Goal: Download file/media

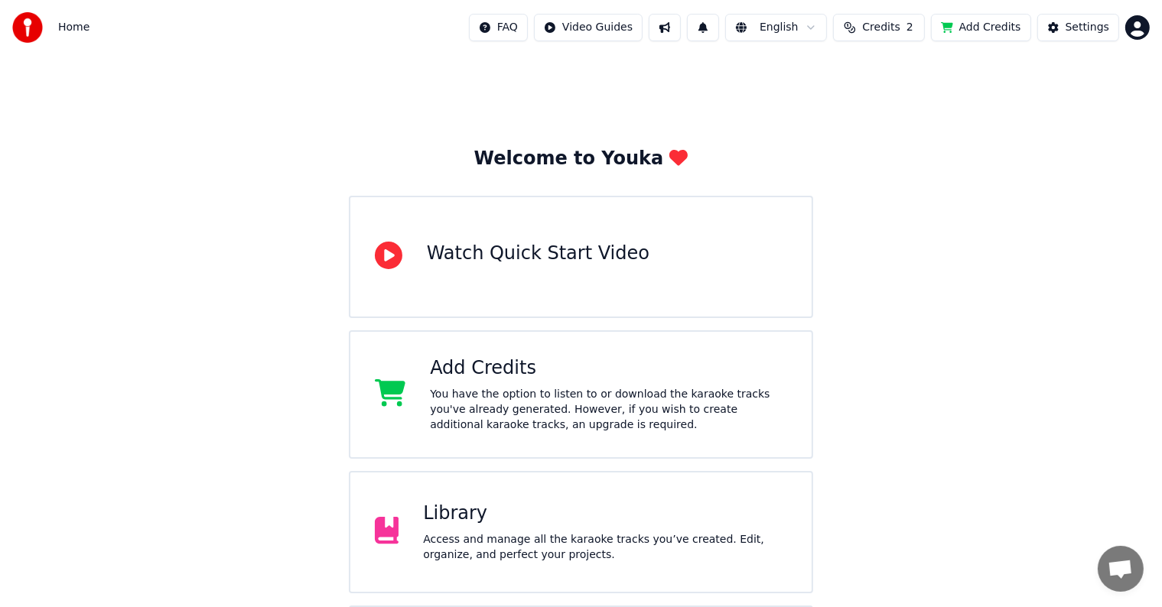
click at [486, 512] on div "Library" at bounding box center [605, 514] width 364 height 24
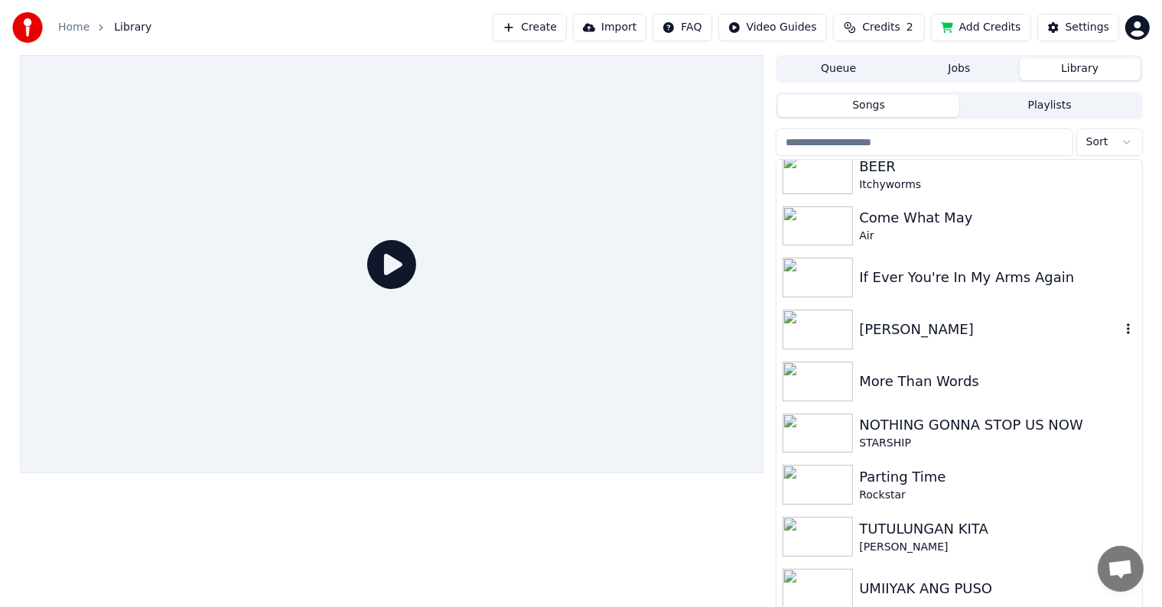
scroll to position [220, 0]
click at [902, 578] on div "UMIIYAK ANG PUSO" at bounding box center [989, 587] width 261 height 21
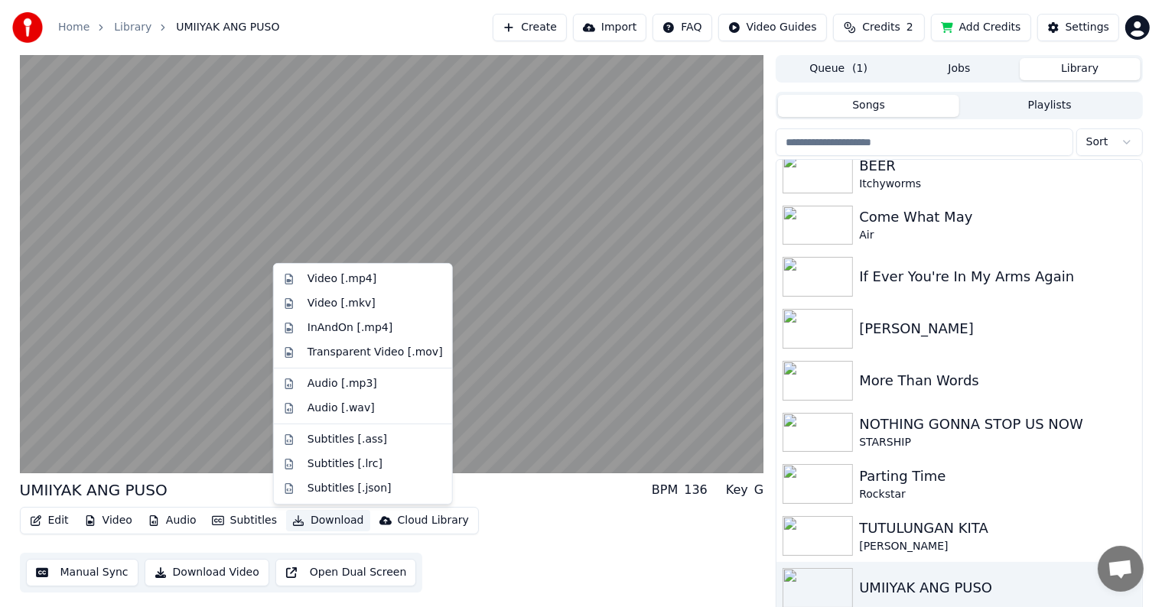
click at [301, 519] on button "Download" at bounding box center [328, 520] width 84 height 21
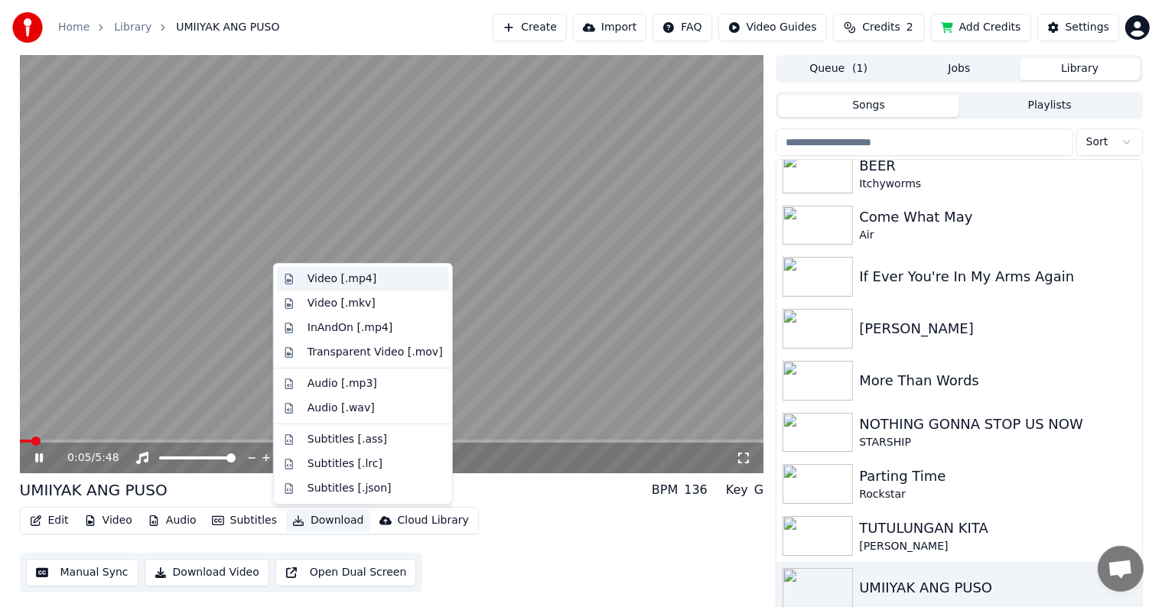
click at [317, 282] on div "Video [.mp4]" at bounding box center [341, 278] width 69 height 15
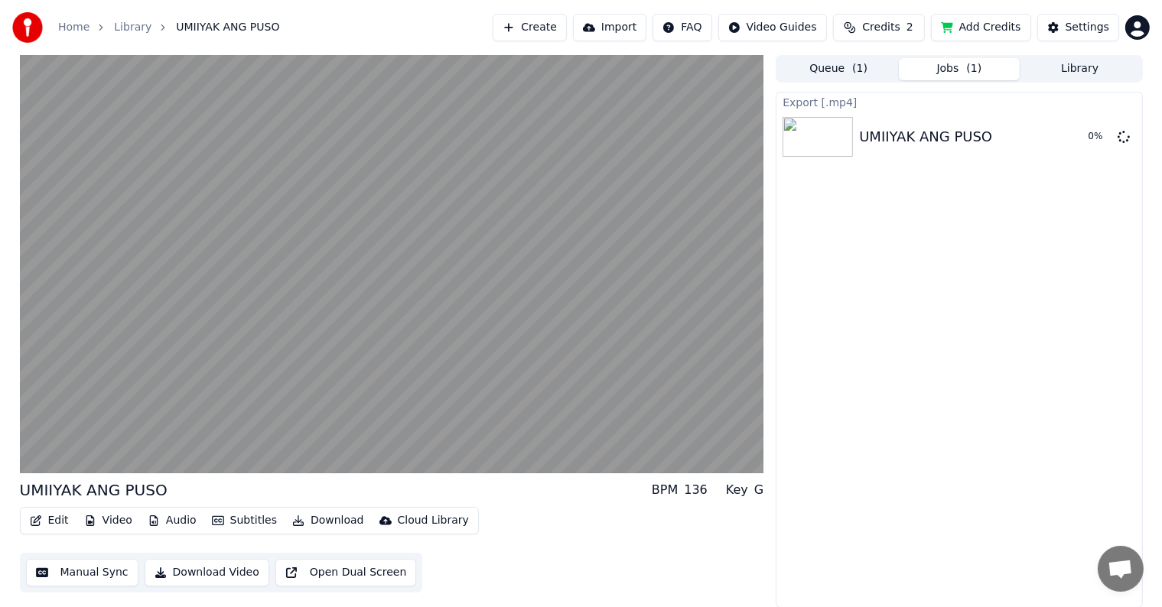
click at [1083, 67] on button "Library" at bounding box center [1079, 69] width 121 height 22
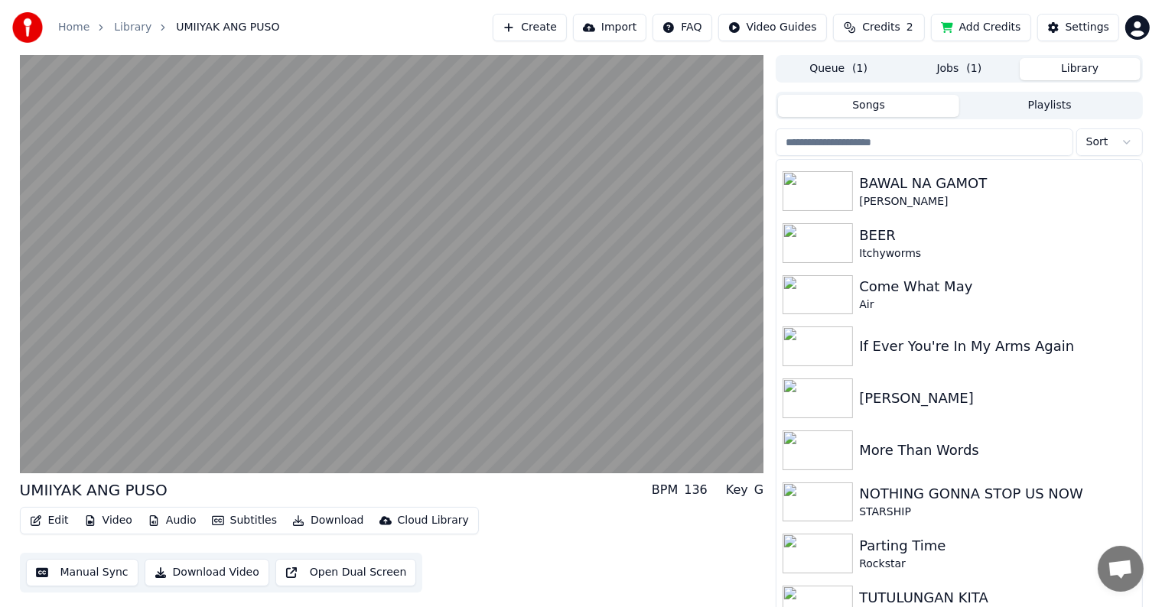
scroll to position [220, 0]
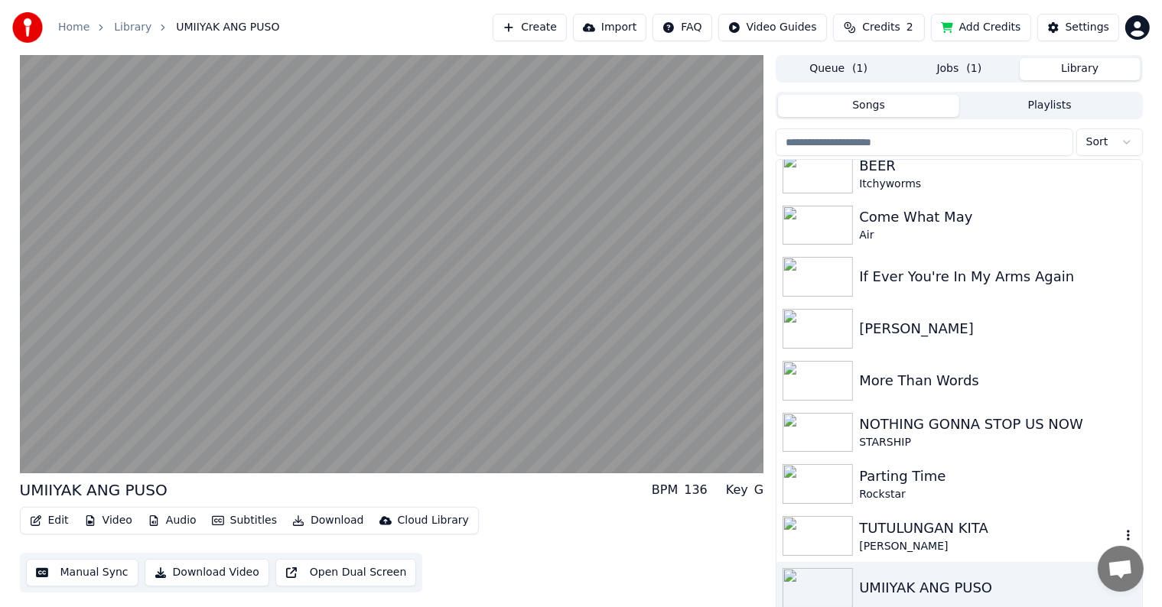
click at [907, 531] on div "TUTULUNGAN KITA" at bounding box center [989, 528] width 261 height 21
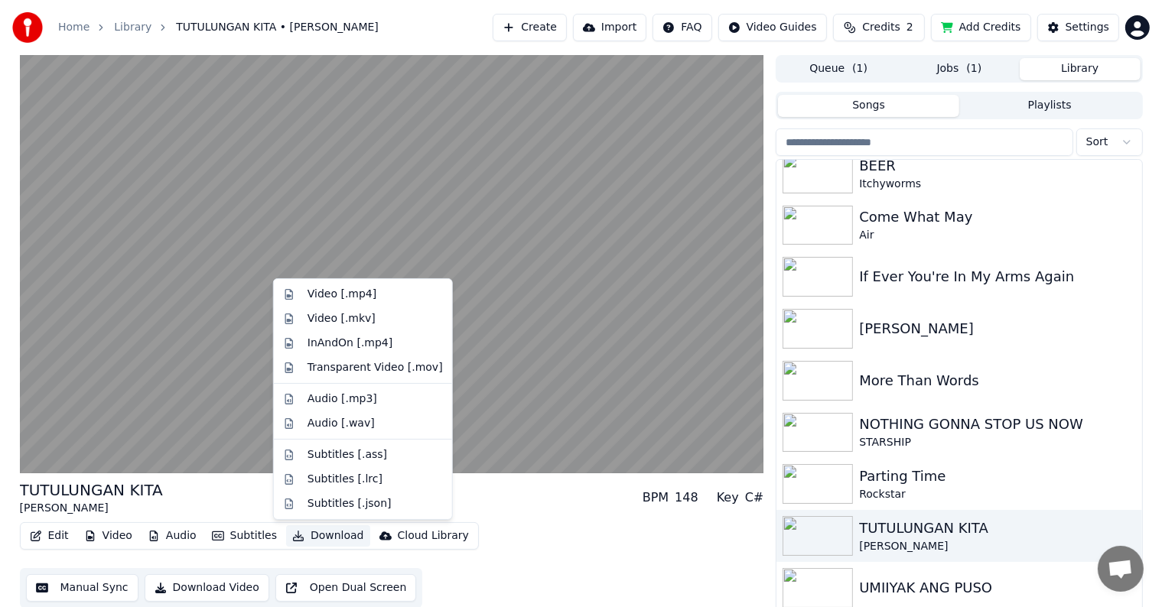
click at [312, 535] on button "Download" at bounding box center [328, 535] width 84 height 21
click at [344, 291] on div "Video [.mp4]" at bounding box center [341, 294] width 69 height 15
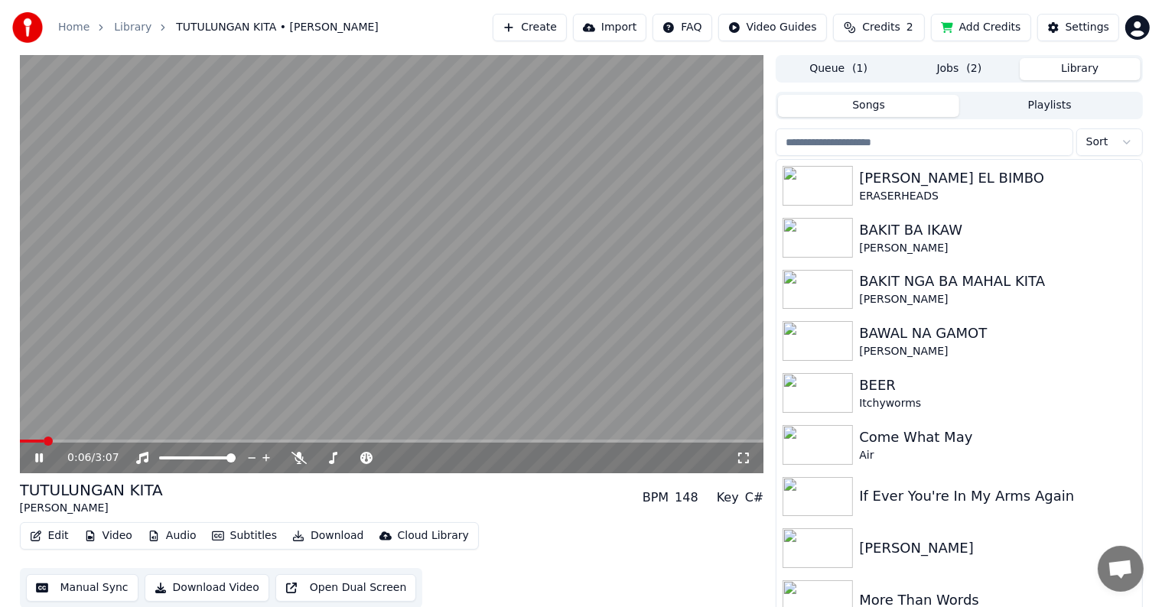
click at [1077, 63] on button "Library" at bounding box center [1079, 69] width 121 height 22
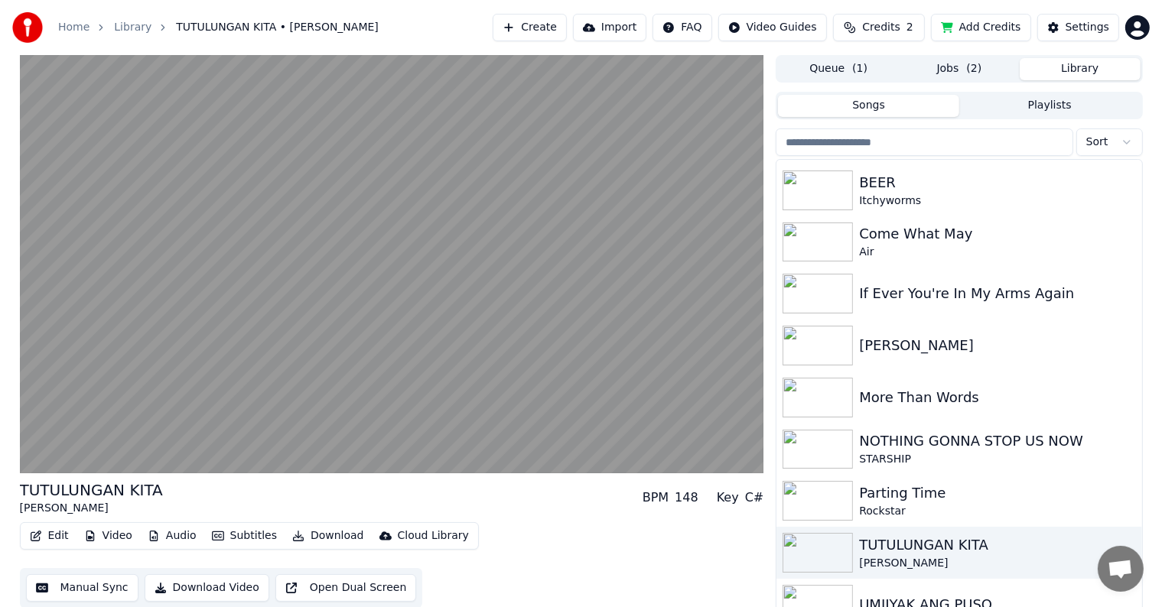
scroll to position [220, 0]
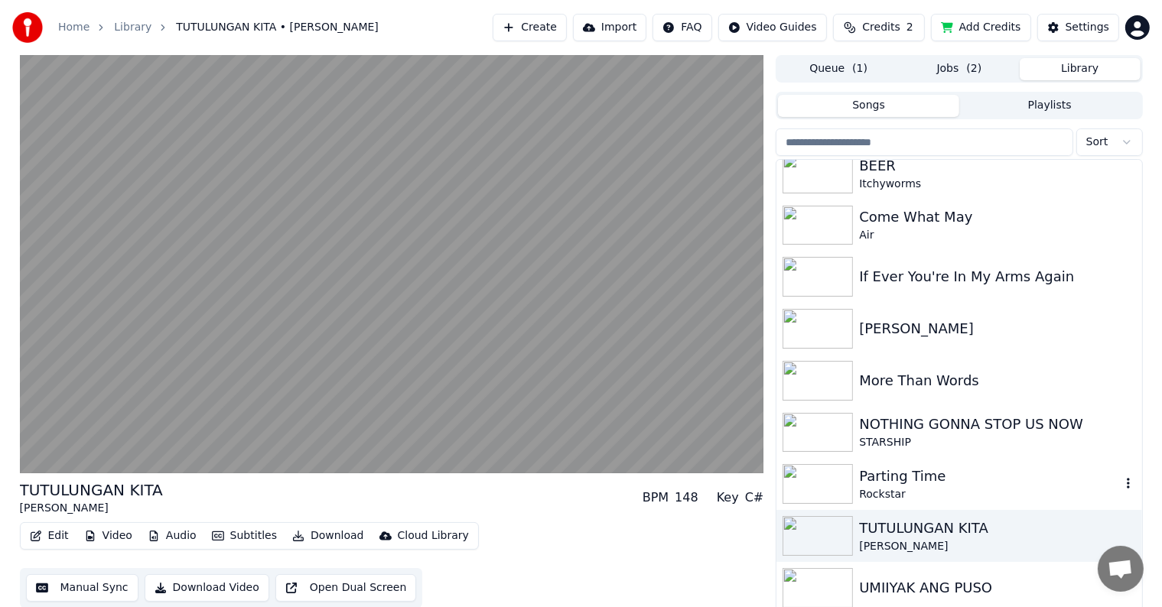
click at [925, 481] on div "Parting Time" at bounding box center [989, 476] width 261 height 21
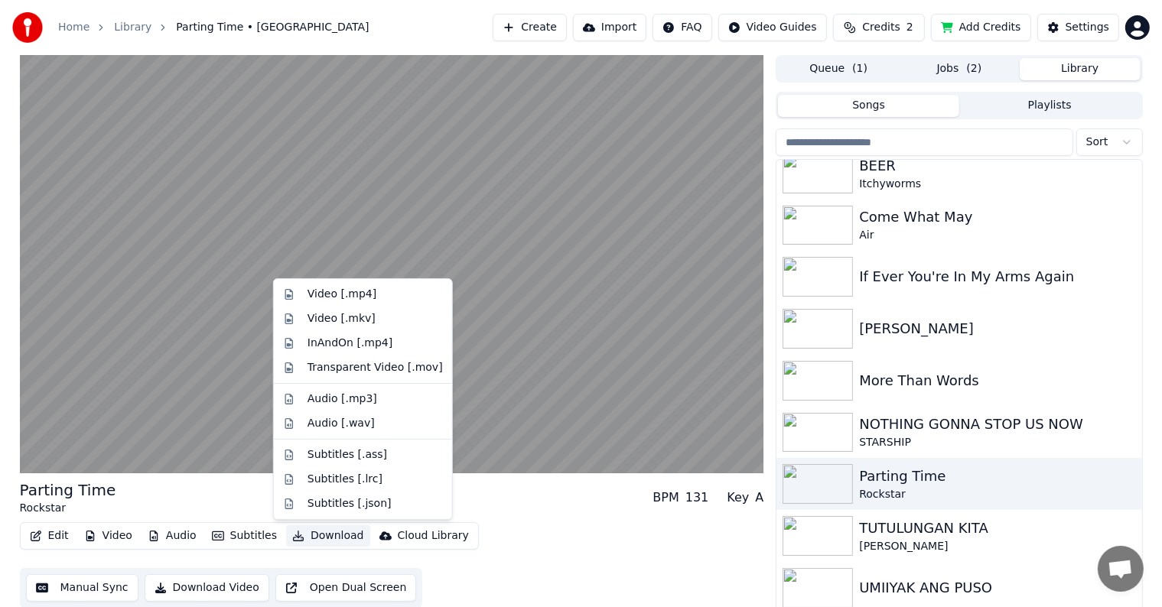
click at [306, 534] on button "Download" at bounding box center [328, 535] width 84 height 21
click at [332, 297] on div "Video [.mp4]" at bounding box center [341, 294] width 69 height 15
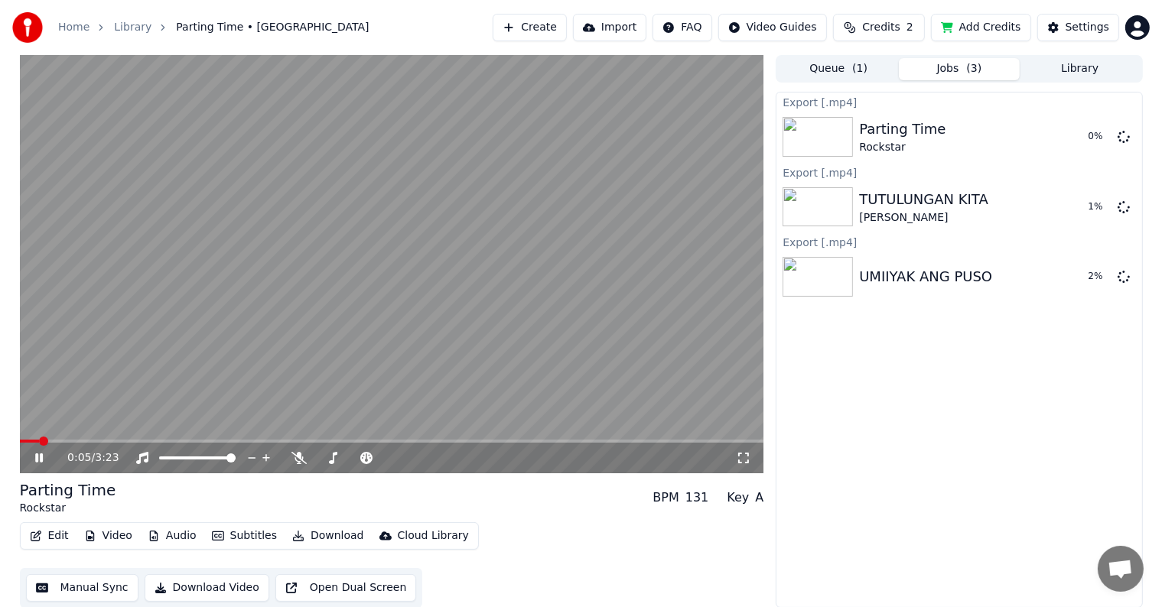
click at [1088, 63] on button "Library" at bounding box center [1079, 69] width 121 height 22
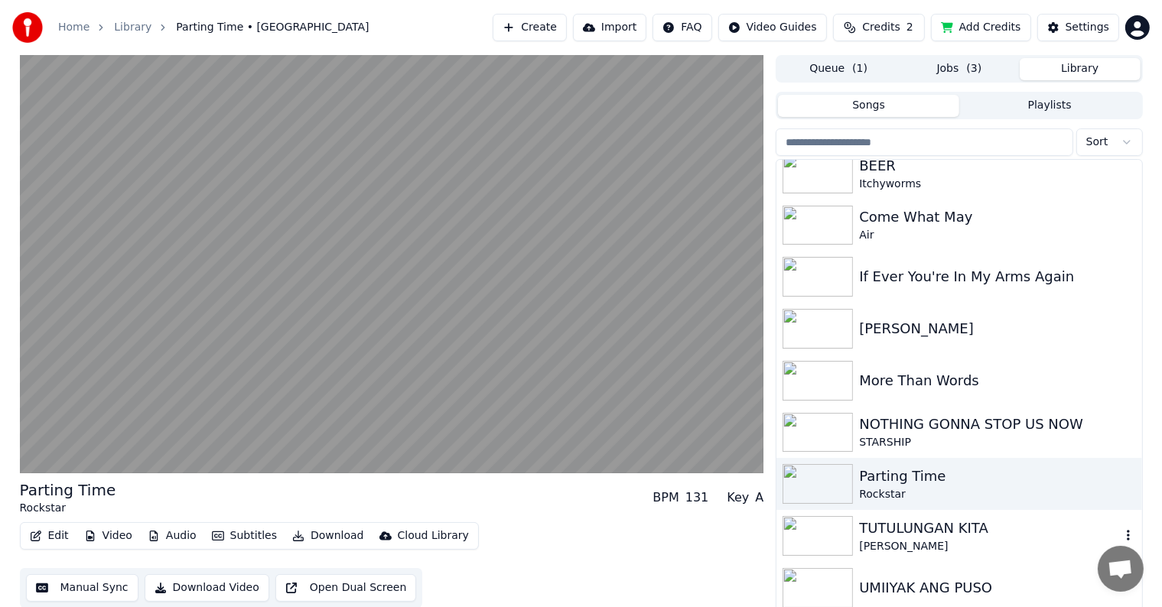
scroll to position [7, 0]
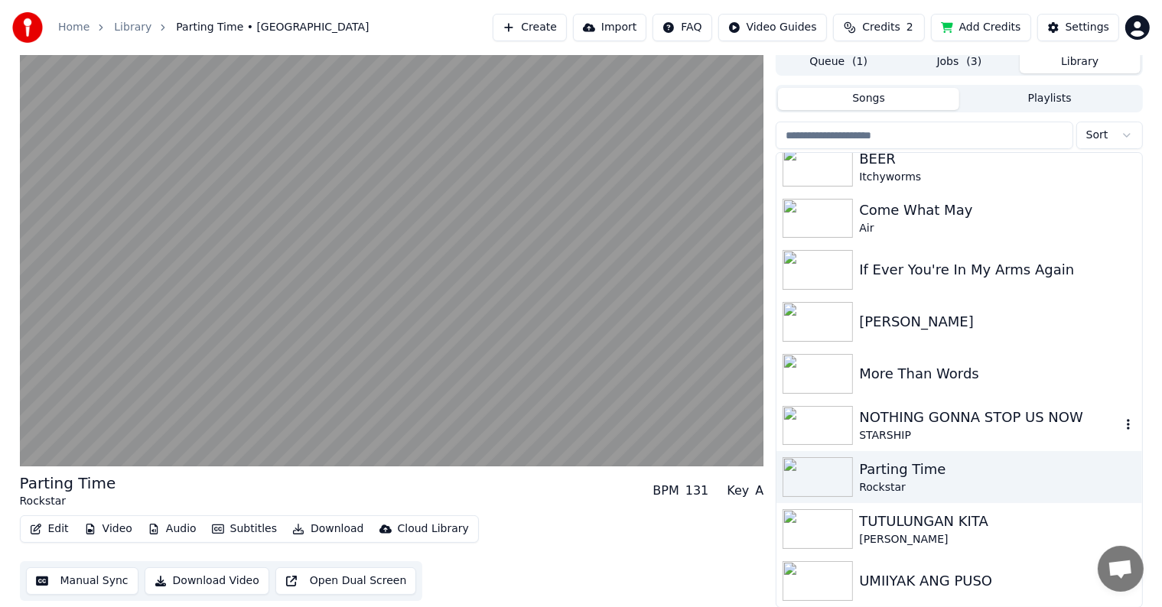
click at [931, 418] on div "NOTHING GONNA STOP US NOW" at bounding box center [989, 417] width 261 height 21
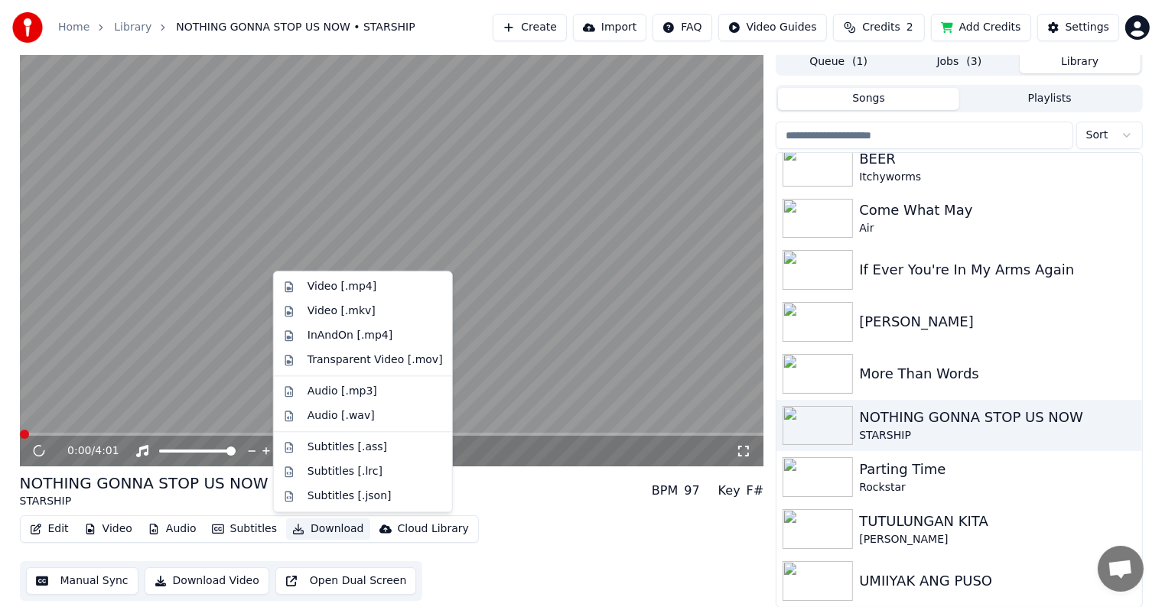
click at [306, 527] on button "Download" at bounding box center [328, 529] width 84 height 21
click at [330, 285] on div "Video [.mp4]" at bounding box center [341, 286] width 69 height 15
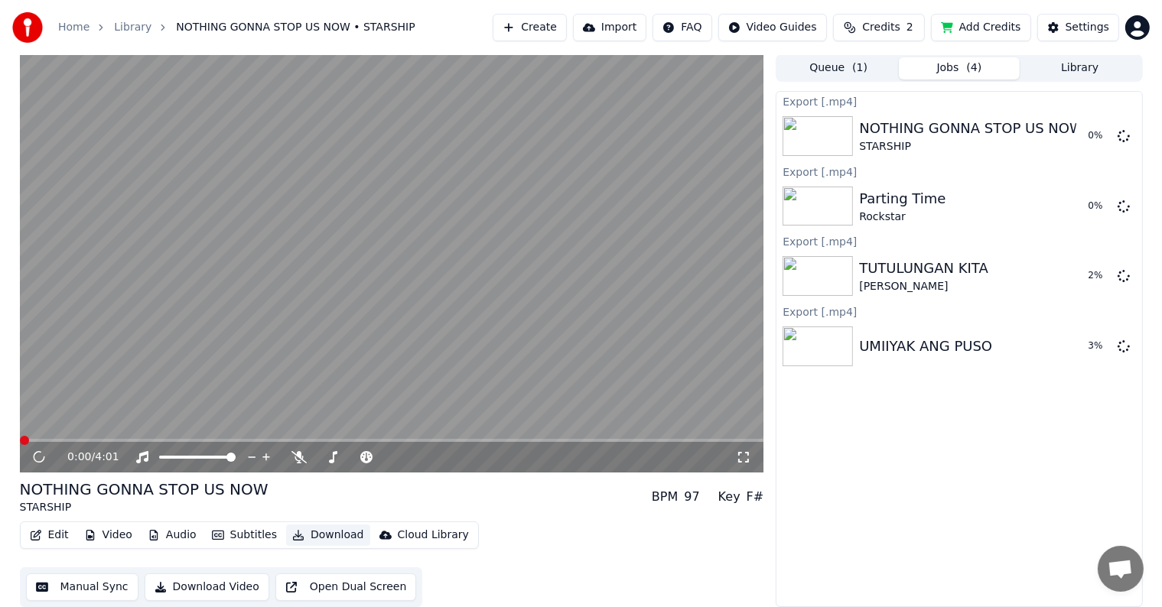
scroll to position [1, 0]
click at [1065, 67] on button "Library" at bounding box center [1079, 68] width 121 height 22
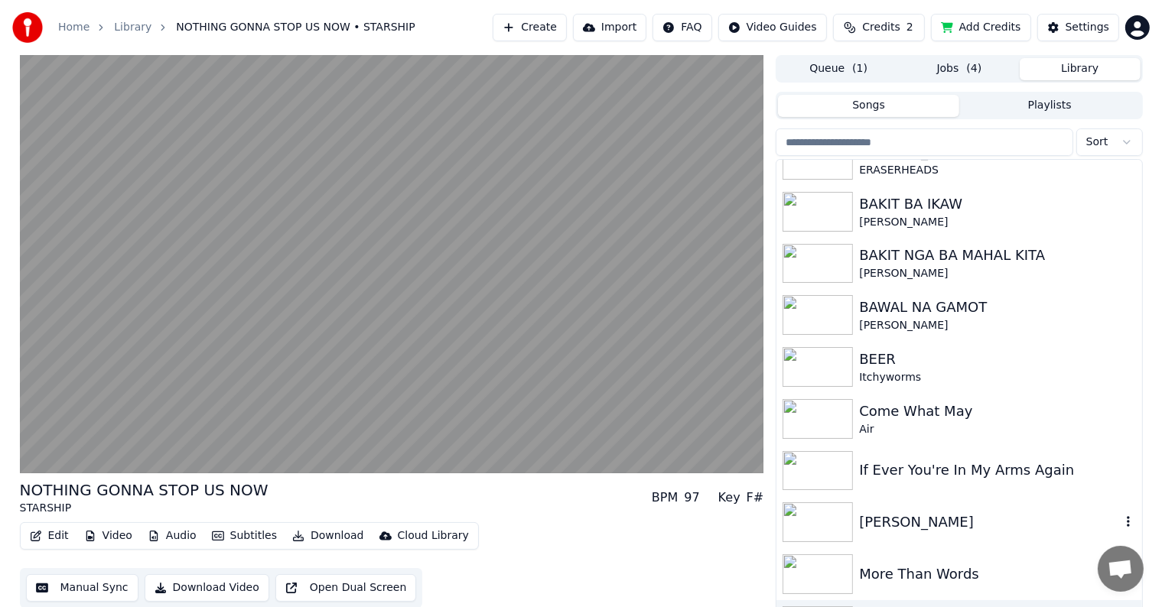
scroll to position [0, 0]
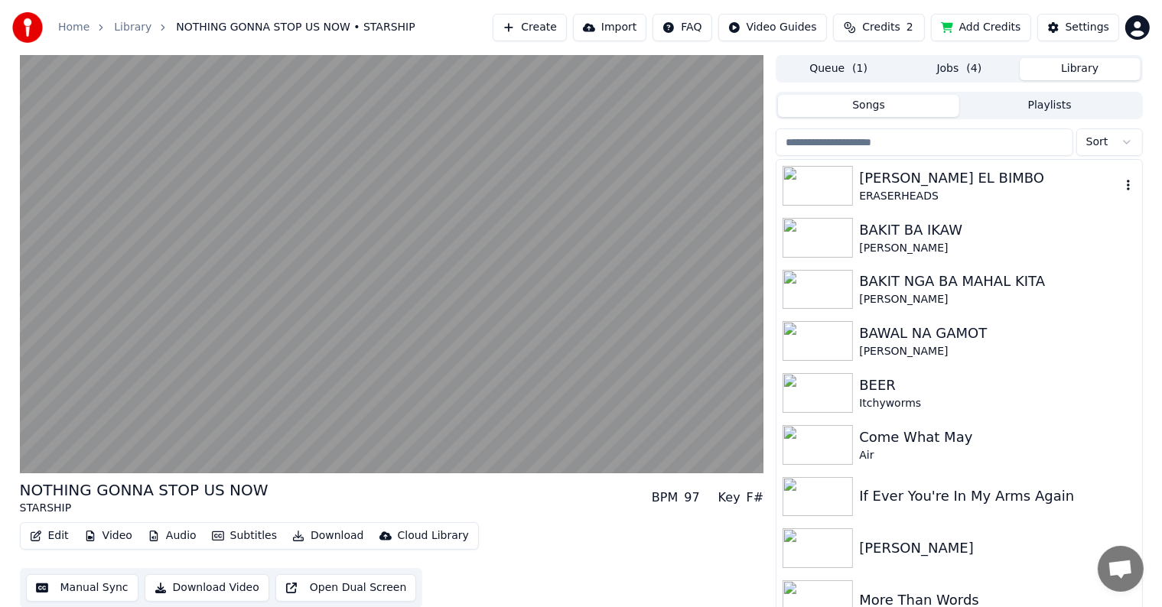
click at [937, 187] on div "[PERSON_NAME] EL BIMBO" at bounding box center [989, 177] width 261 height 21
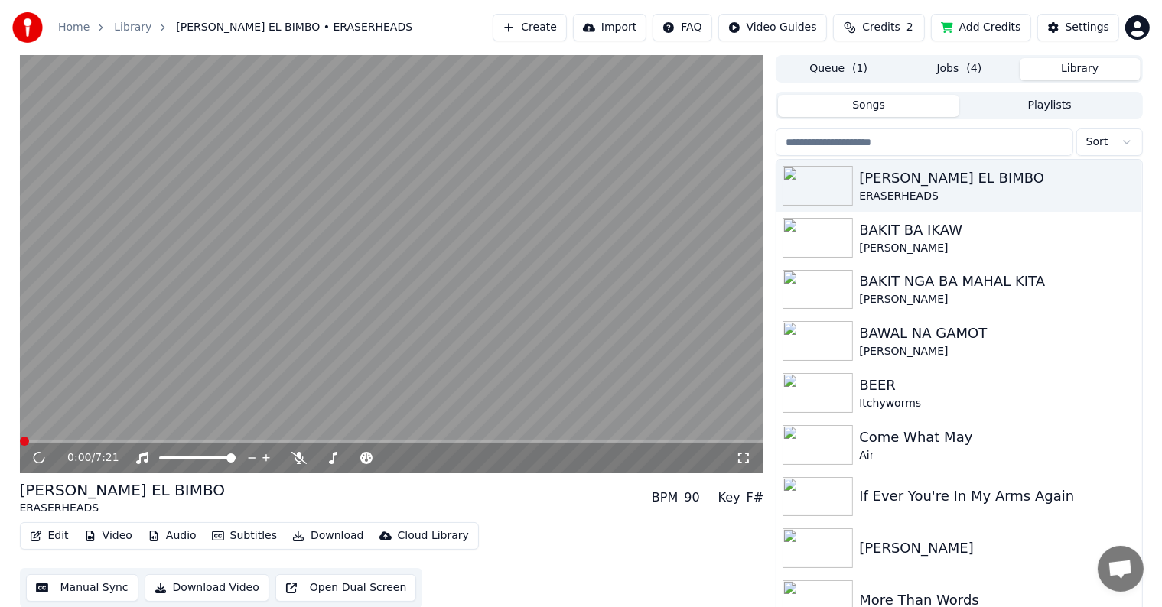
click at [98, 532] on button "Video" at bounding box center [108, 535] width 60 height 21
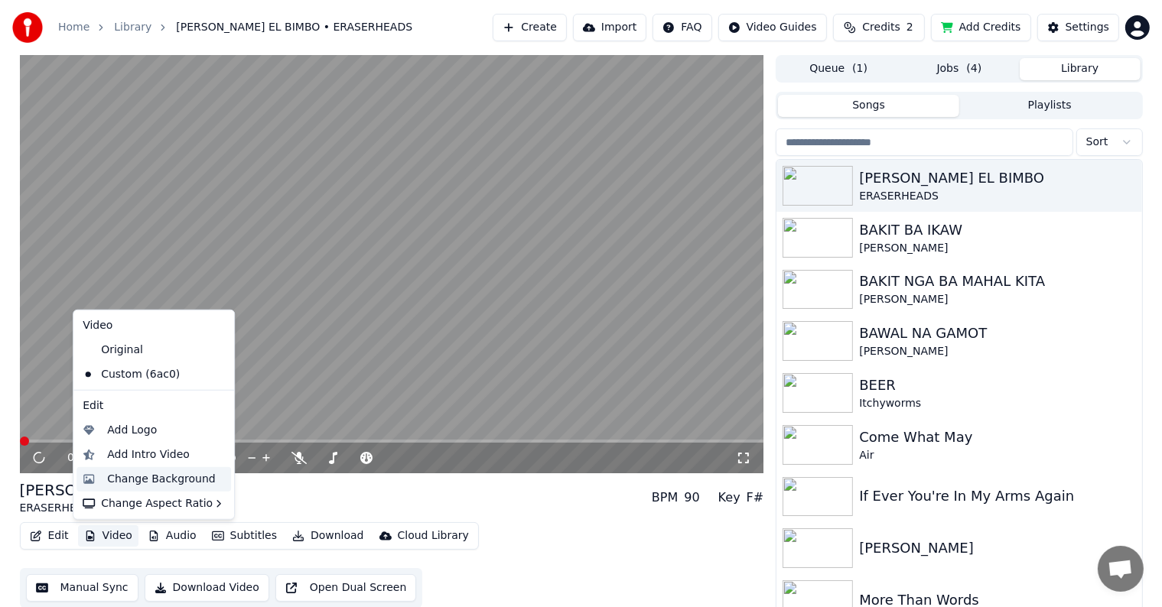
click at [116, 477] on div "Change Background" at bounding box center [161, 479] width 109 height 15
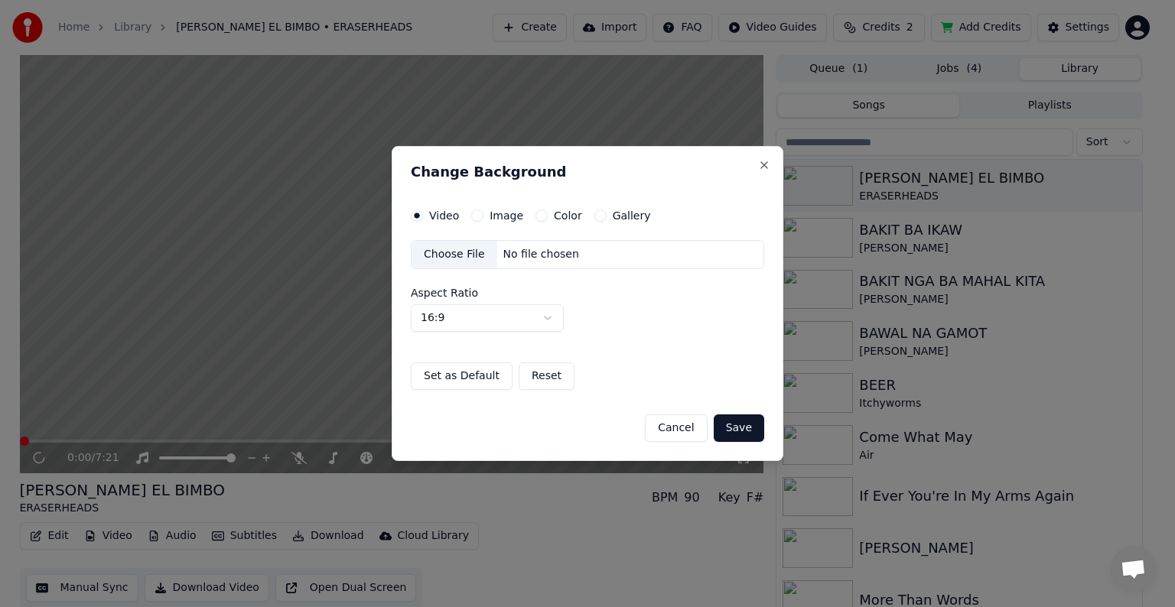
click at [450, 252] on div "Choose File" at bounding box center [454, 255] width 86 height 28
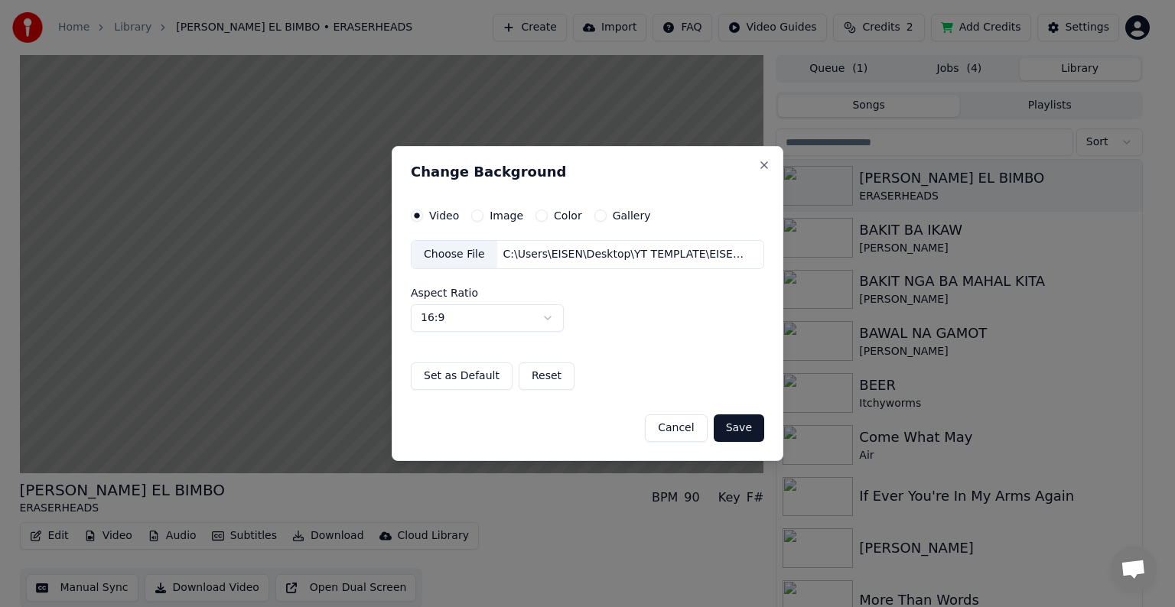
click at [731, 434] on button "Save" at bounding box center [739, 429] width 50 height 28
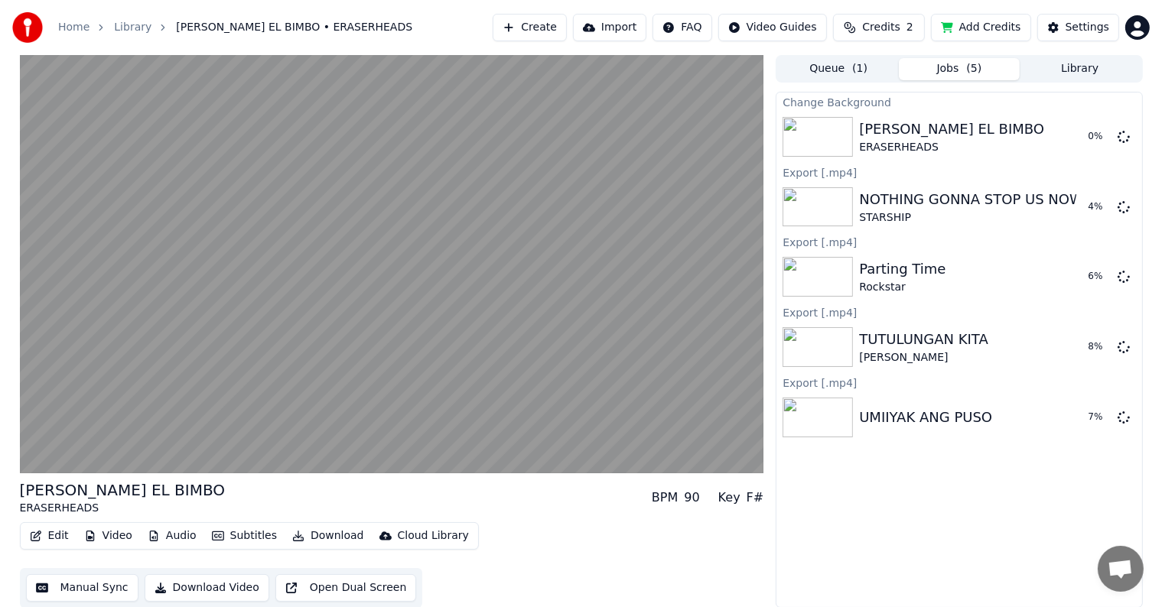
click at [1114, 74] on button "Library" at bounding box center [1079, 69] width 121 height 22
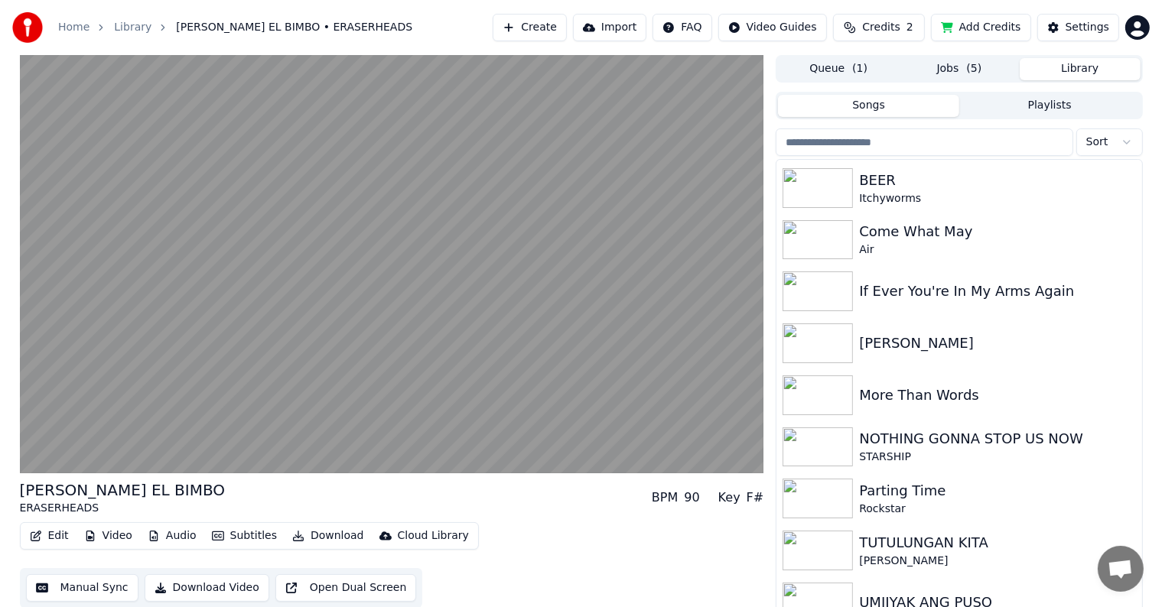
scroll to position [217, 0]
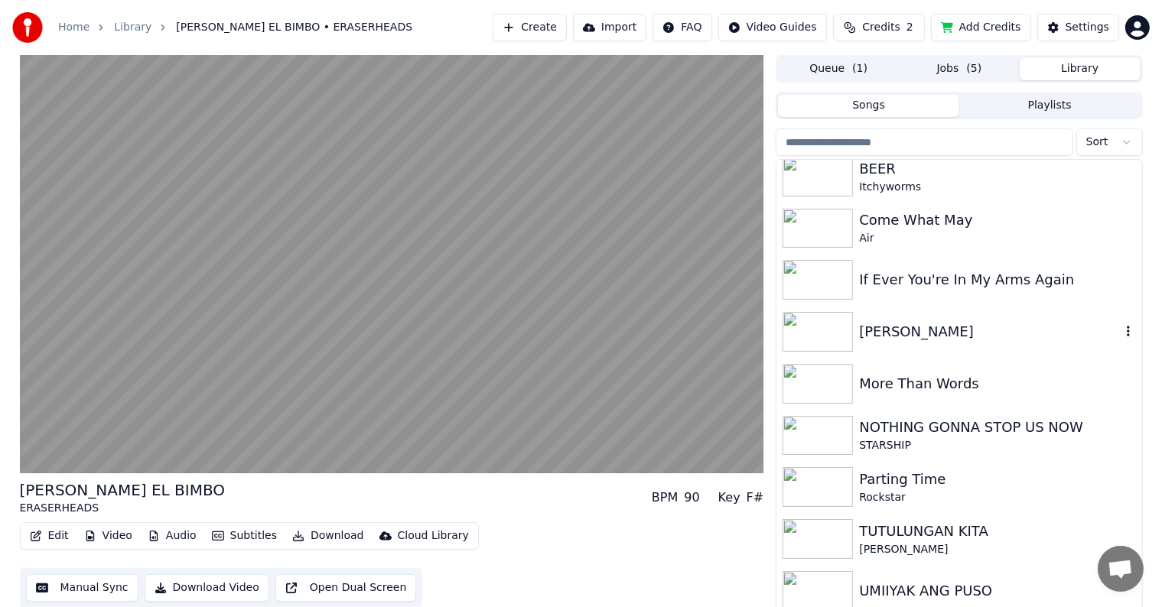
click at [934, 333] on div "[PERSON_NAME]" at bounding box center [989, 331] width 261 height 21
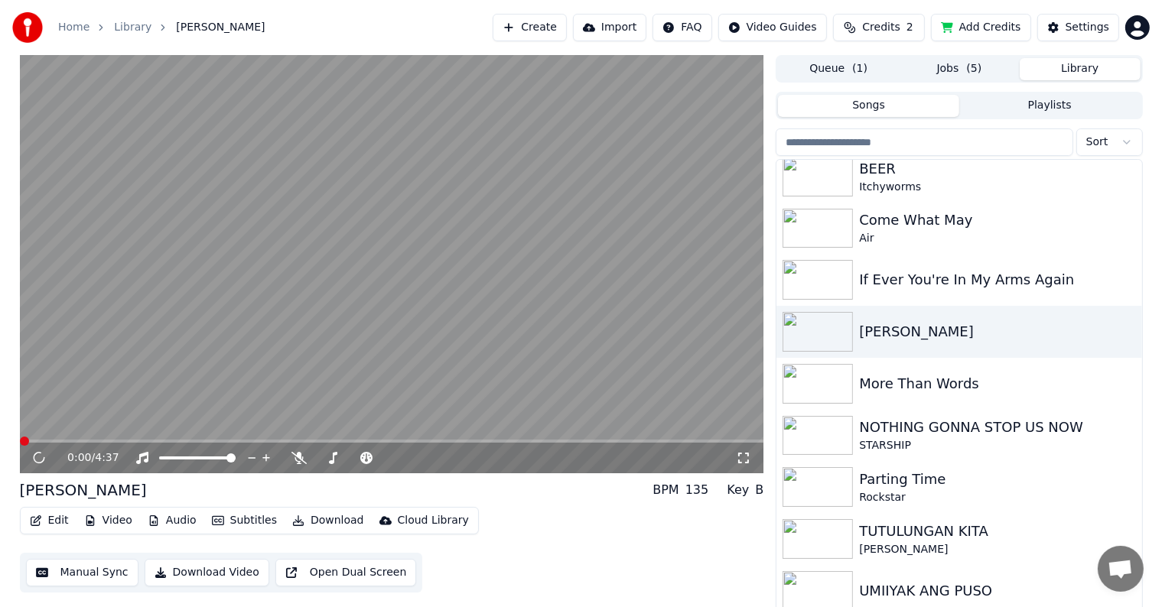
click at [301, 522] on button "Download" at bounding box center [328, 520] width 84 height 21
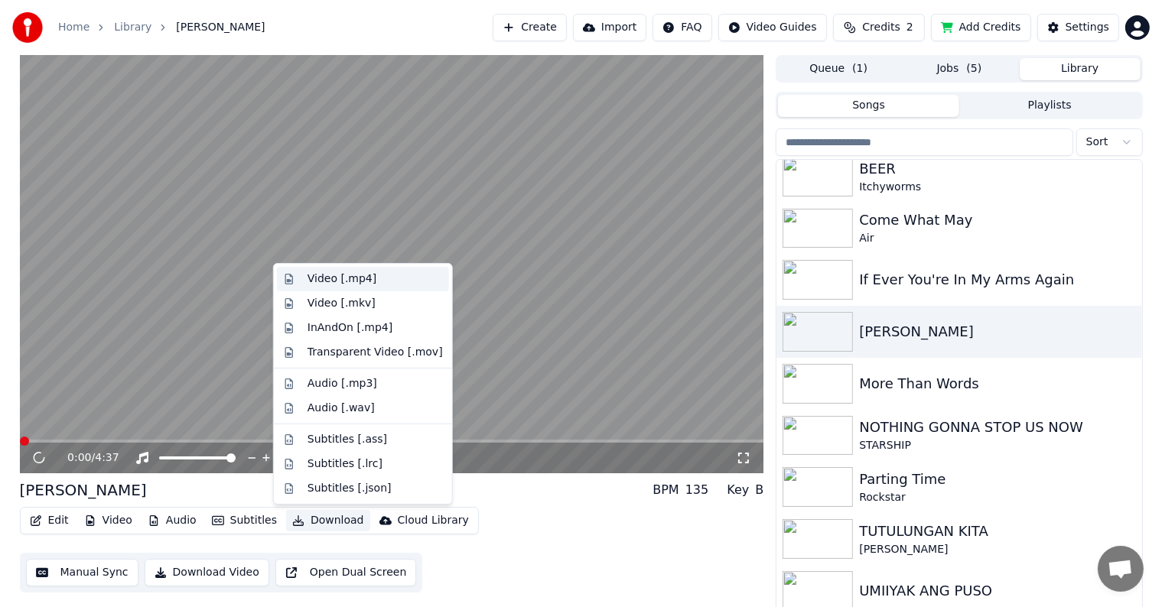
click at [363, 281] on div "Video [.mp4]" at bounding box center [341, 278] width 69 height 15
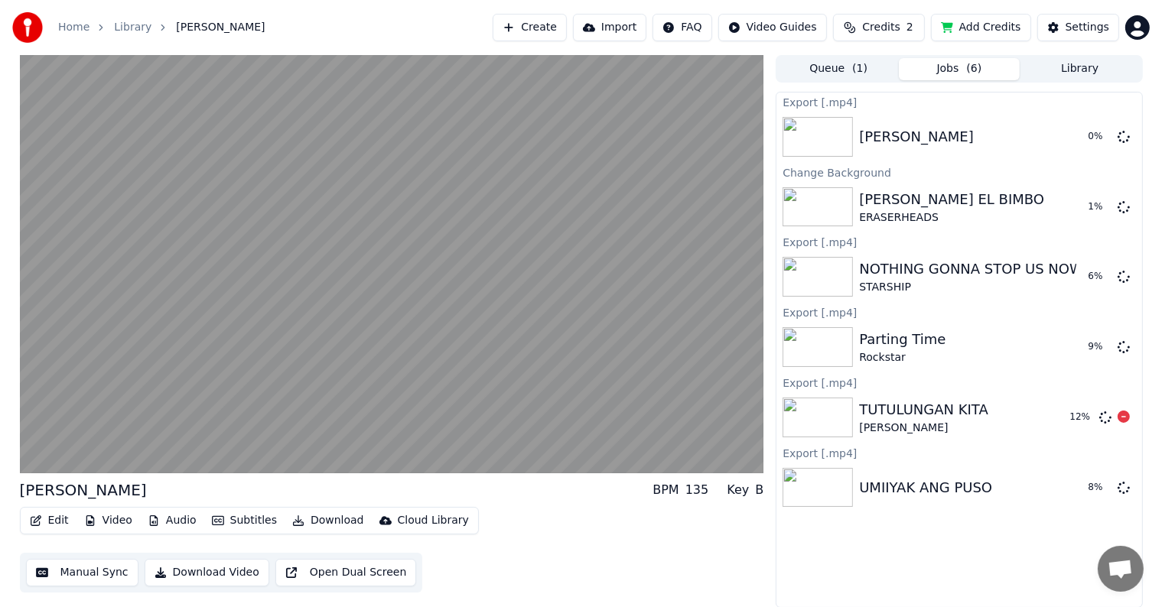
click at [939, 407] on div "TUTULUNGAN KITA" at bounding box center [923, 409] width 129 height 21
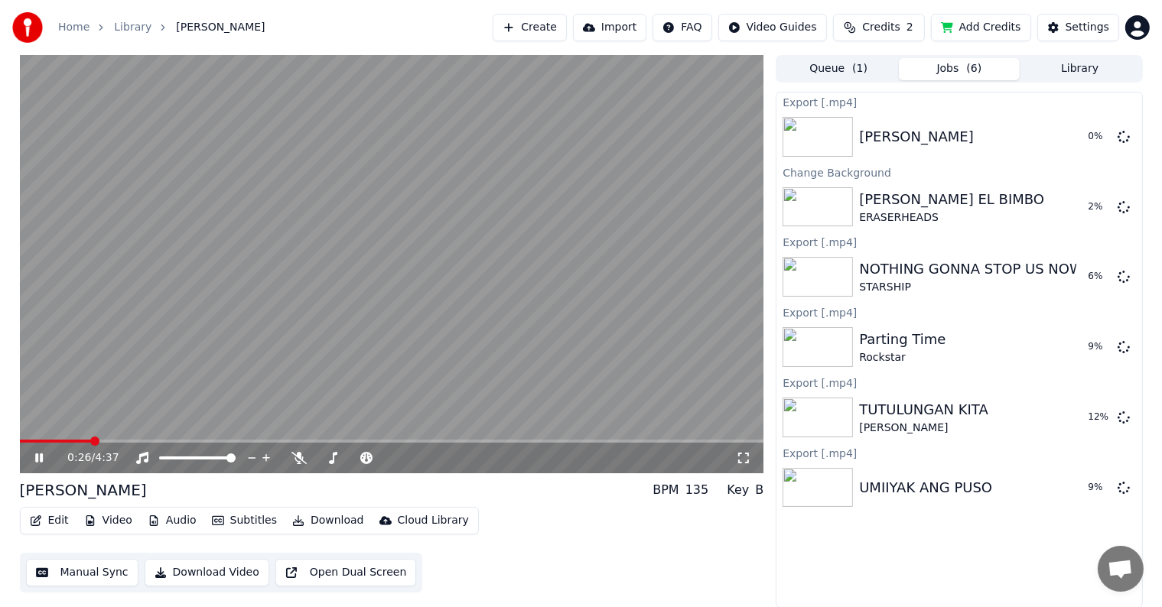
click at [40, 459] on icon at bounding box center [39, 458] width 8 height 9
